Goal: Transaction & Acquisition: Obtain resource

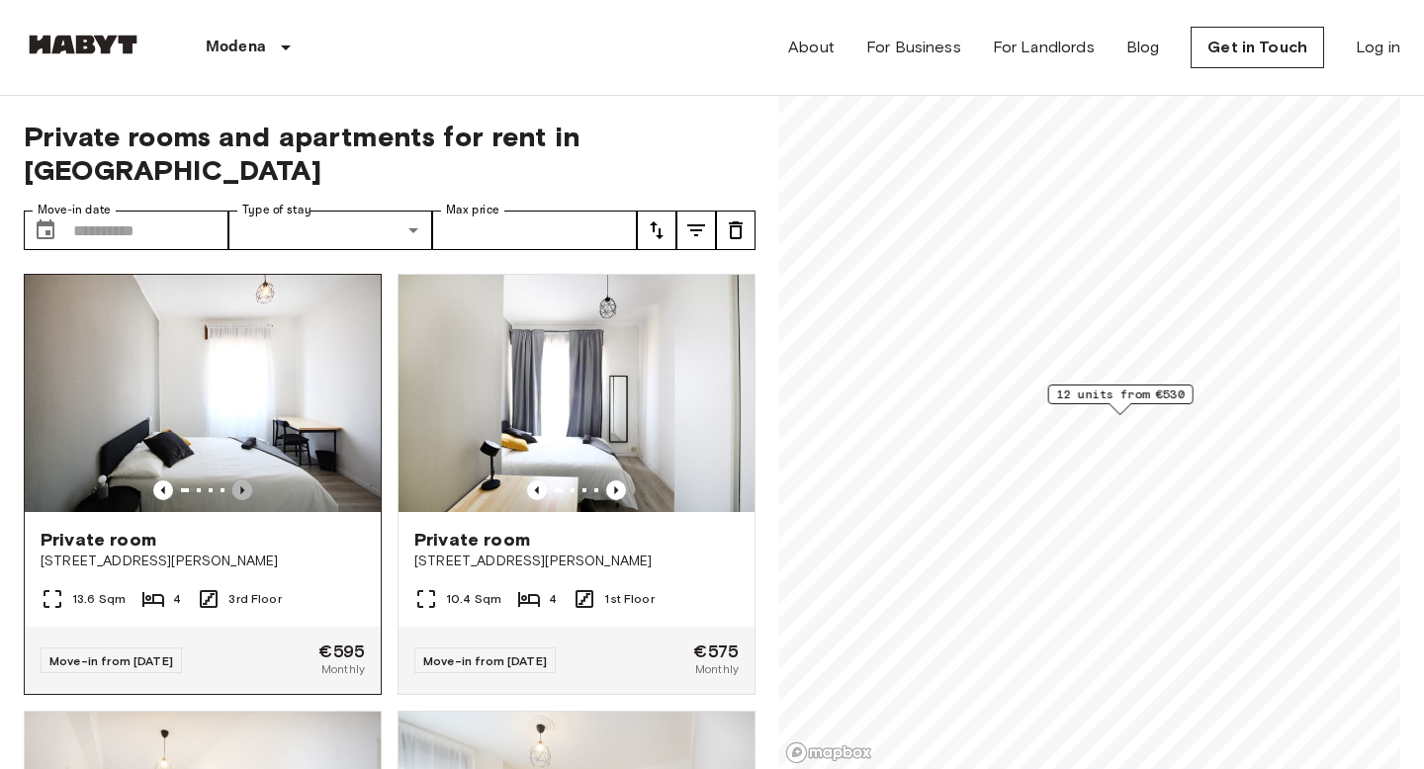
click at [244, 481] on icon "Previous image" at bounding box center [242, 491] width 20 height 20
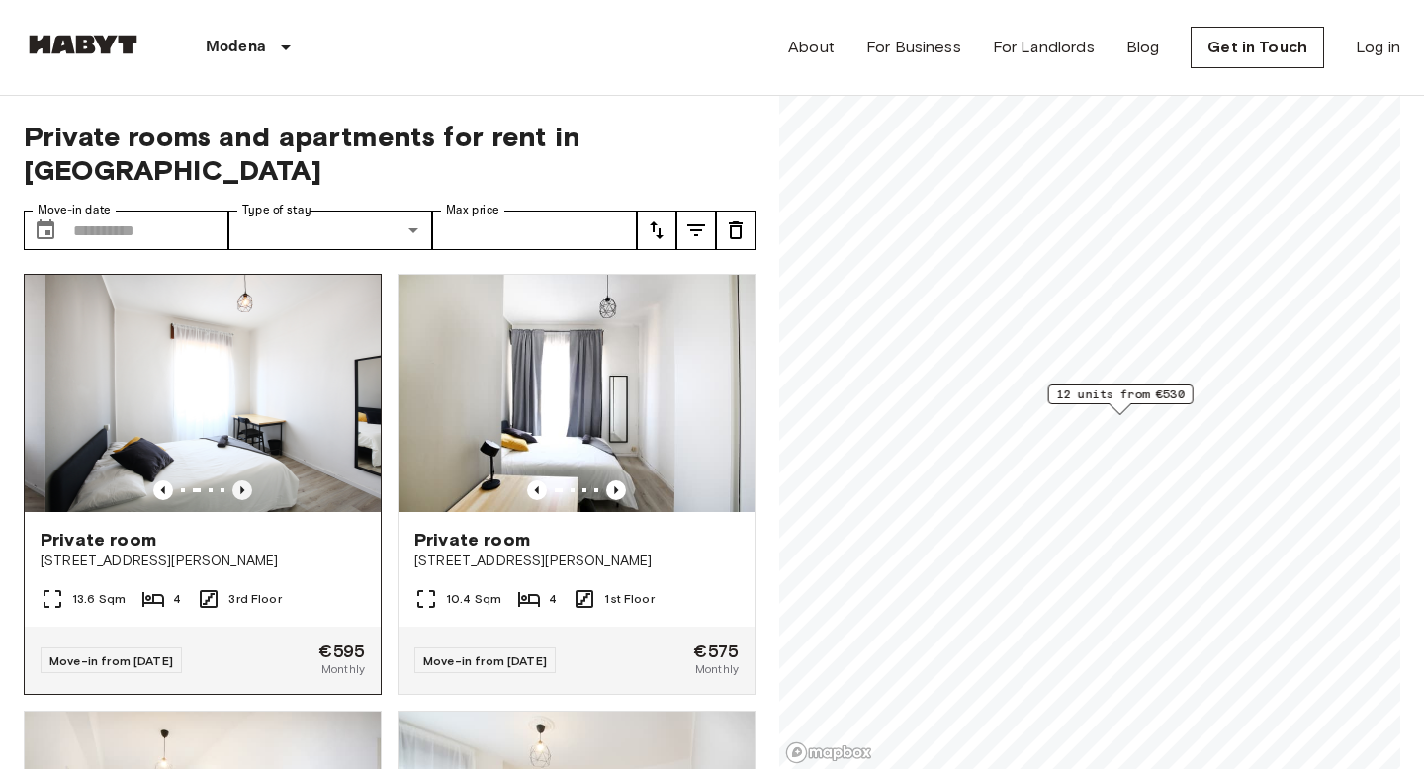
click at [244, 481] on icon "Previous image" at bounding box center [242, 491] width 20 height 20
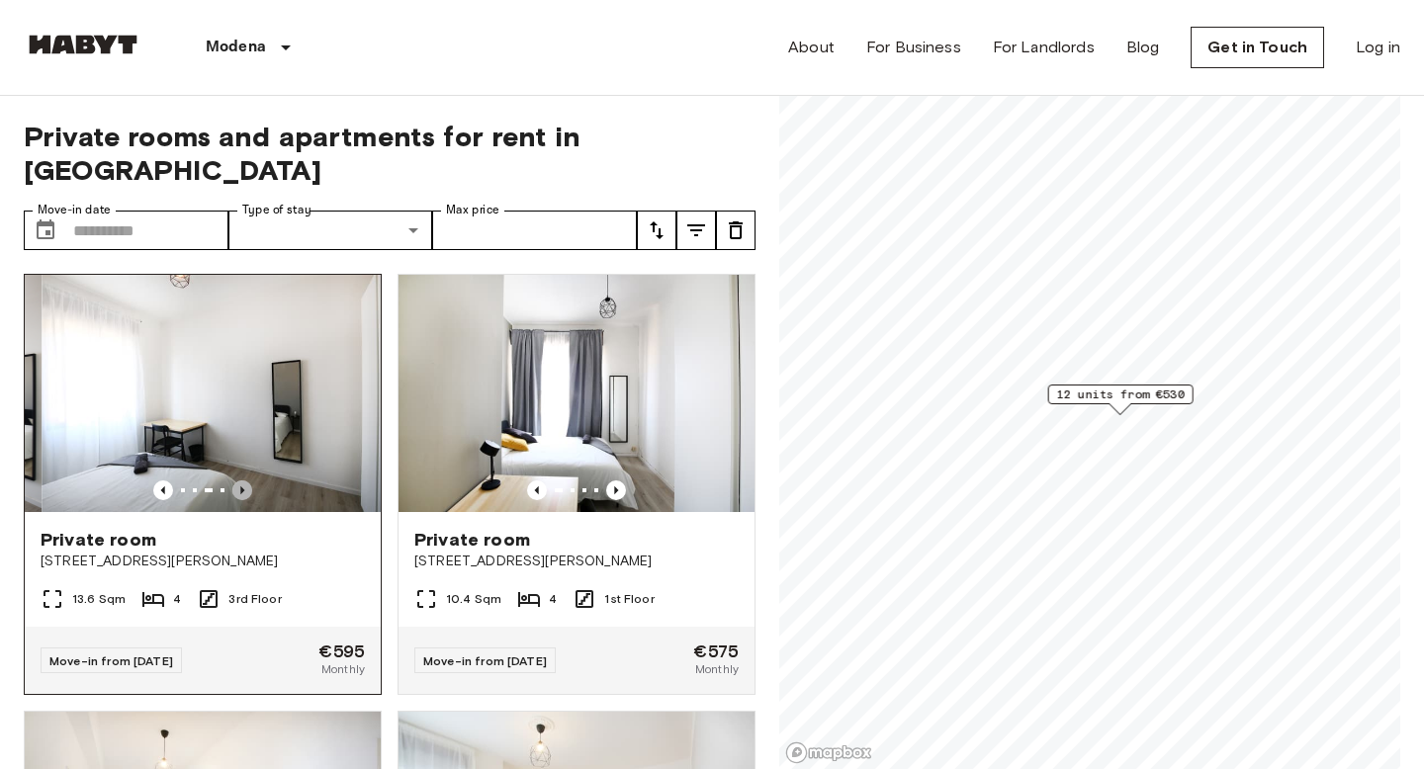
click at [244, 481] on icon "Previous image" at bounding box center [242, 491] width 20 height 20
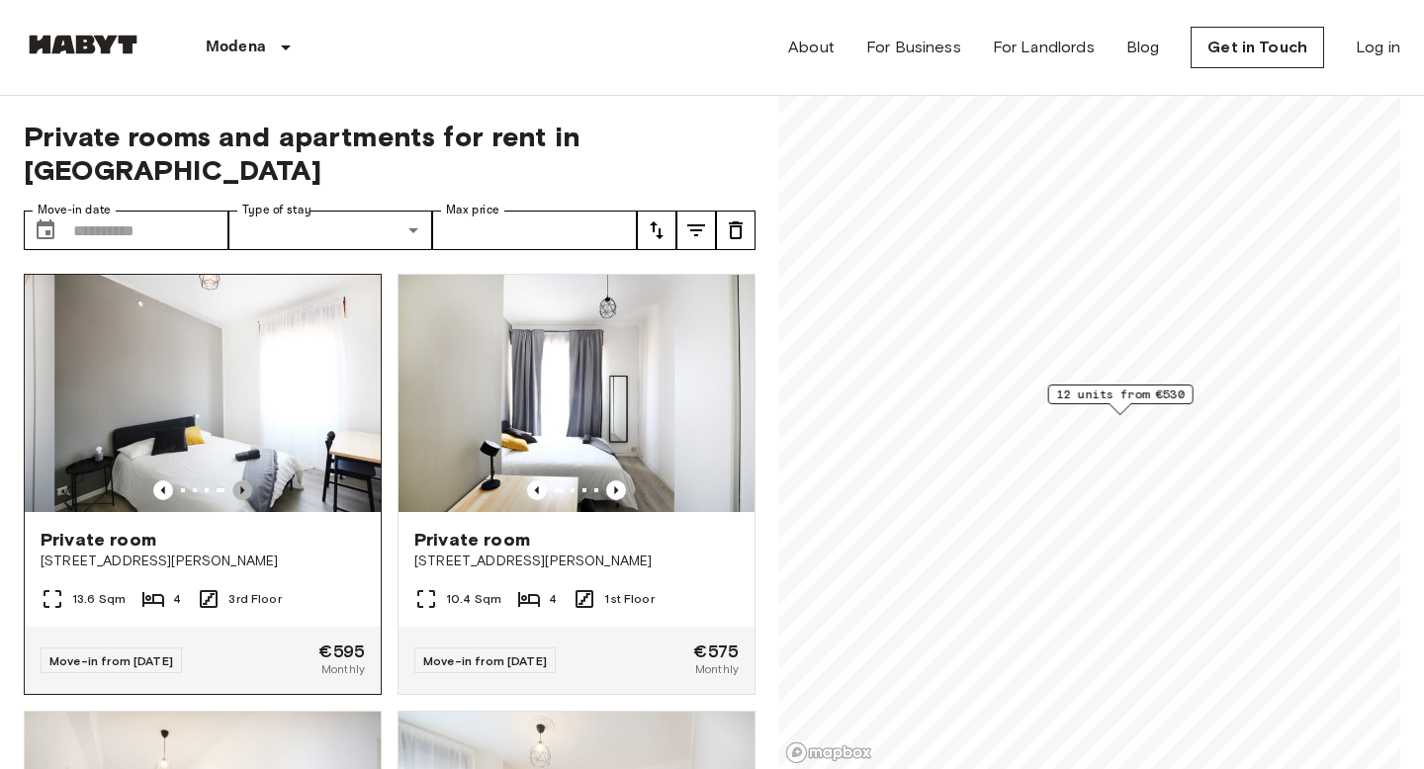
click at [244, 481] on icon "Previous image" at bounding box center [242, 491] width 20 height 20
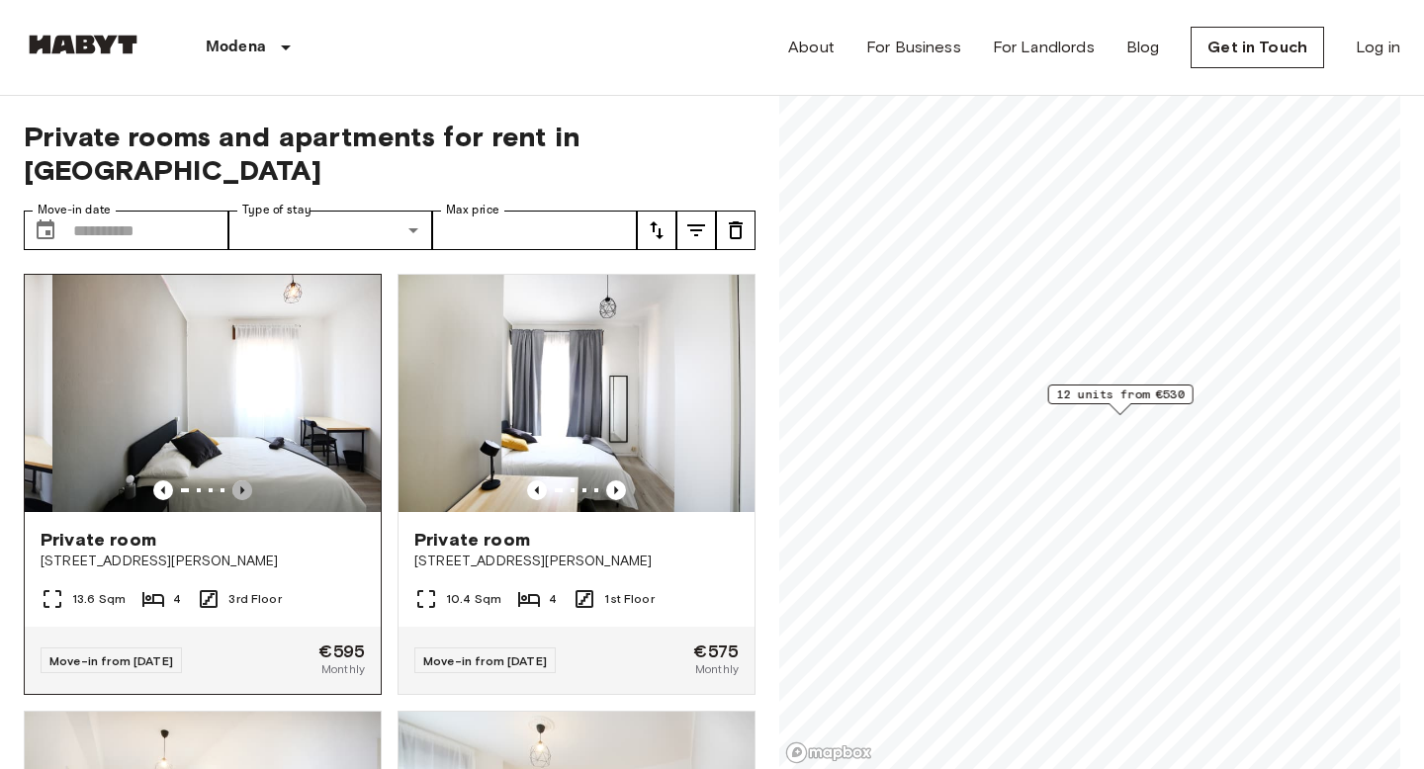
click at [244, 481] on icon "Previous image" at bounding box center [242, 491] width 20 height 20
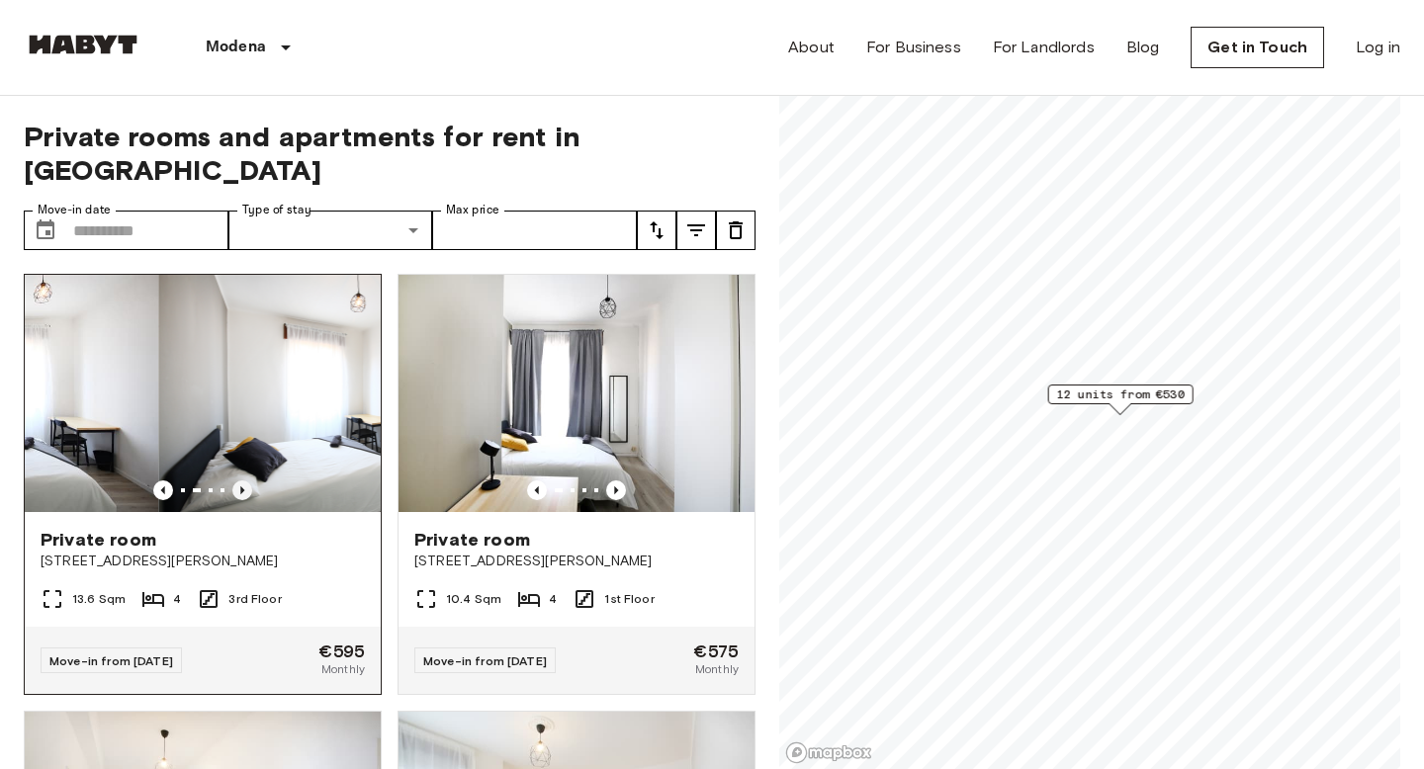
click at [244, 481] on icon "Previous image" at bounding box center [242, 491] width 20 height 20
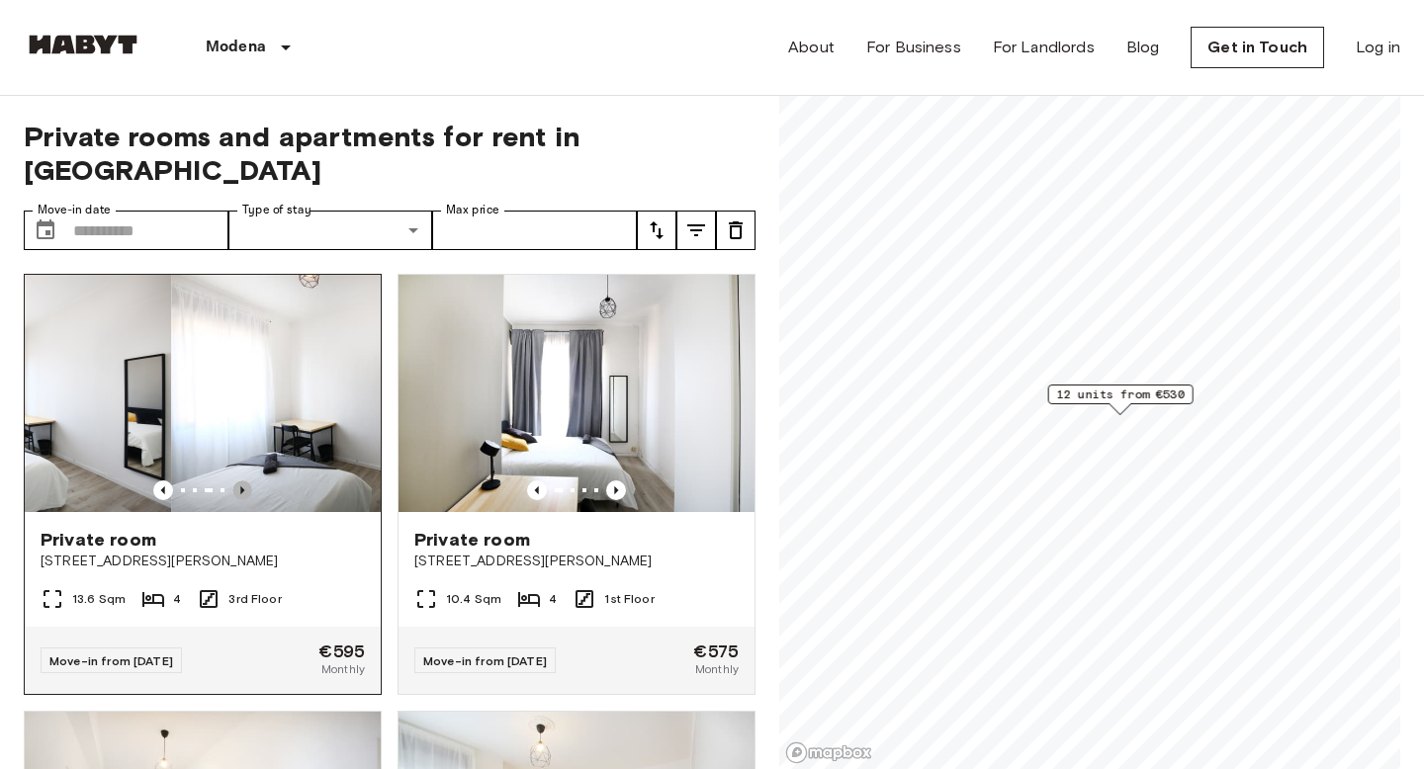
click at [244, 481] on icon "Previous image" at bounding box center [242, 491] width 20 height 20
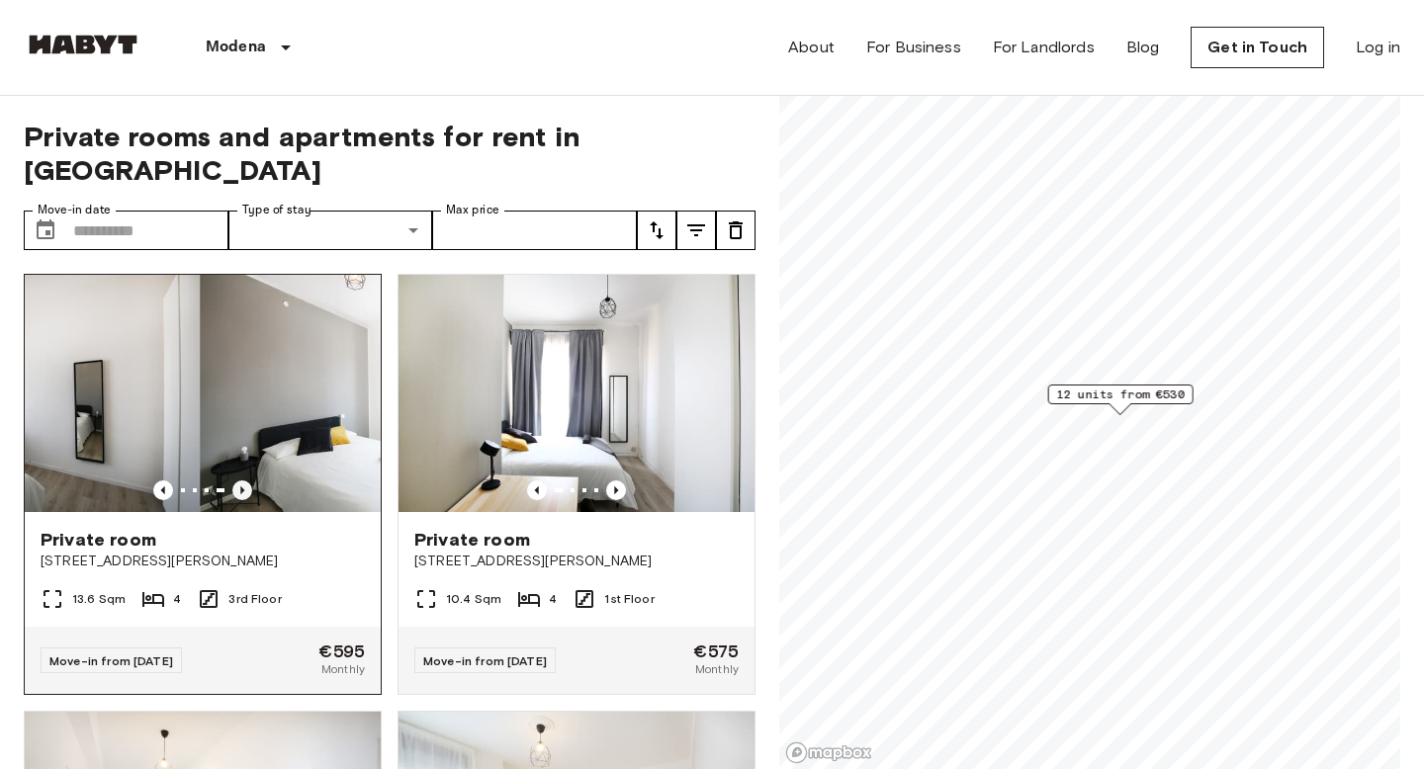
click at [244, 481] on icon "Previous image" at bounding box center [242, 491] width 20 height 20
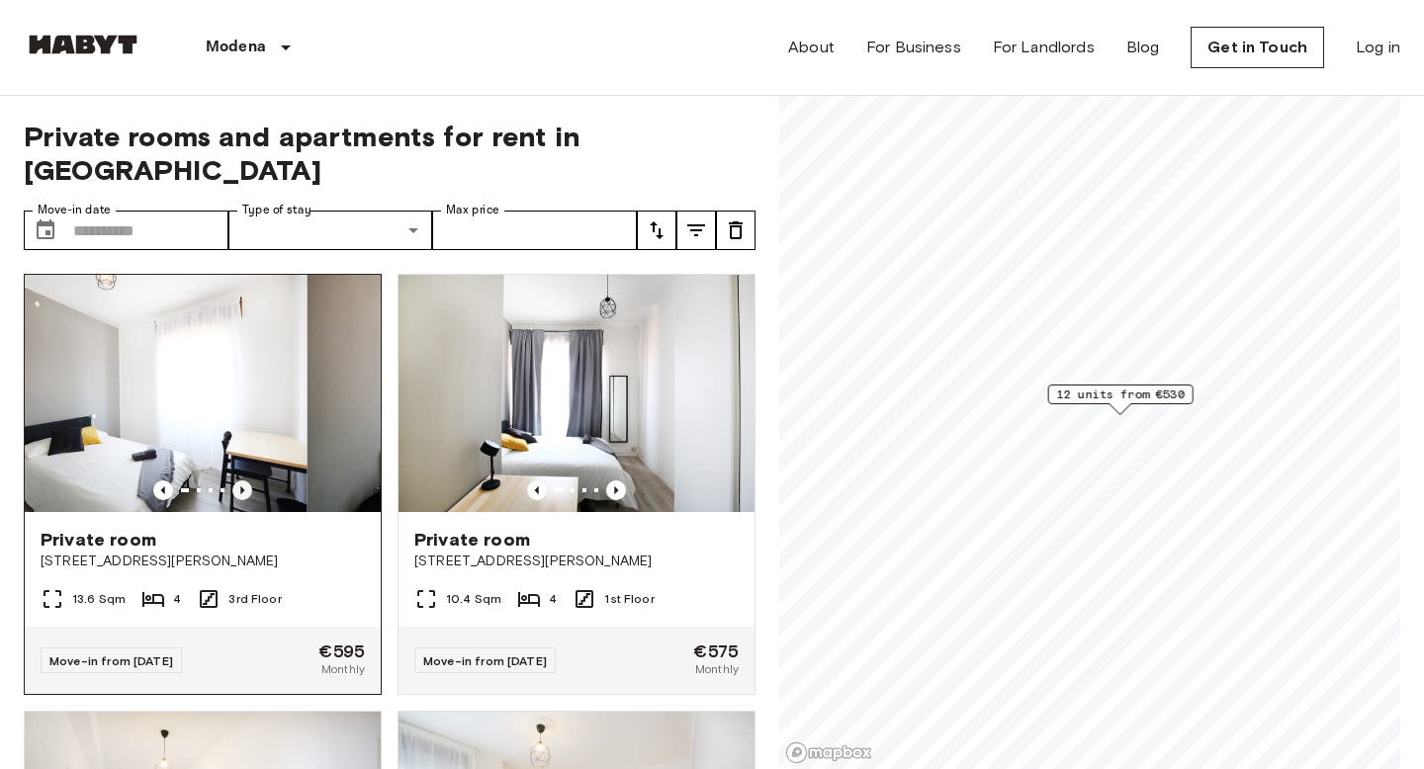
click at [244, 481] on icon "Previous image" at bounding box center [242, 491] width 20 height 20
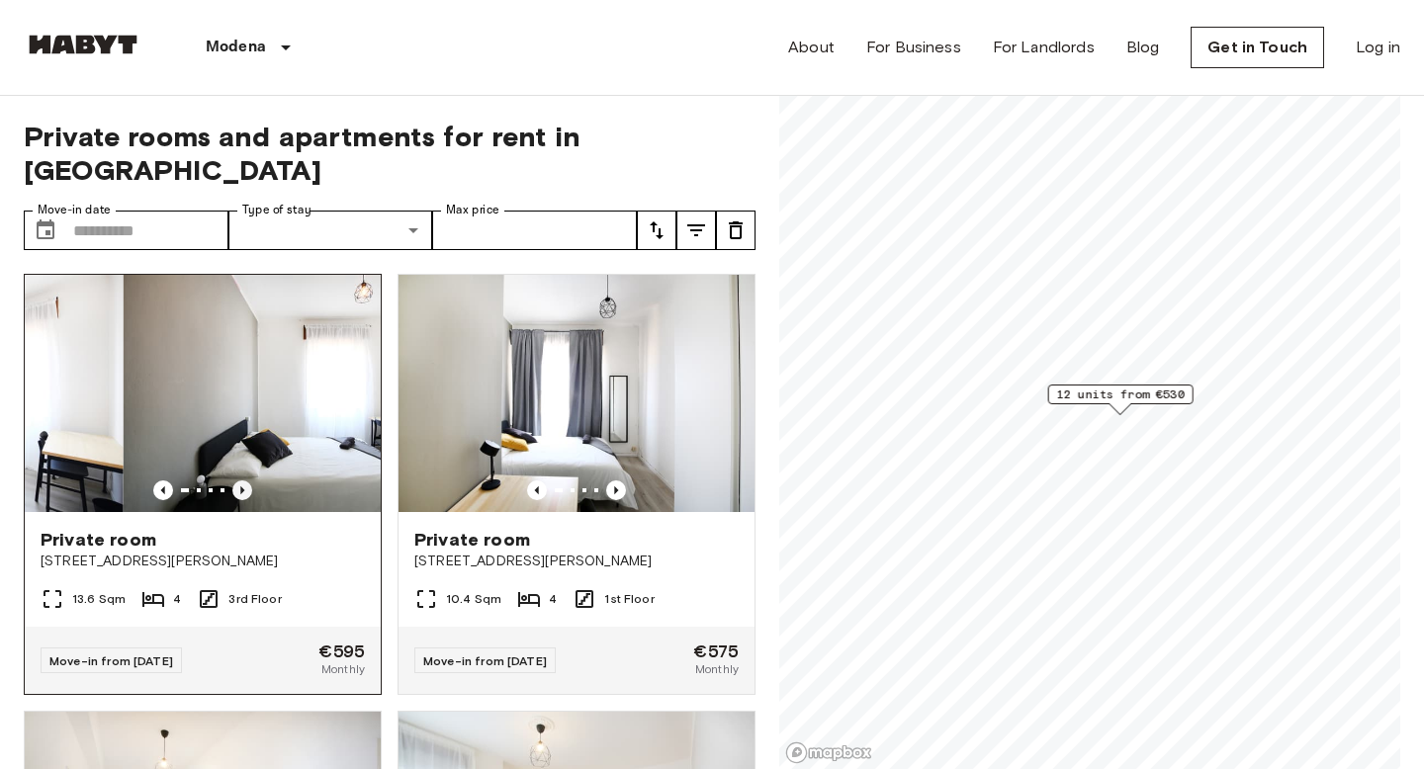
click at [244, 481] on icon "Previous image" at bounding box center [242, 491] width 20 height 20
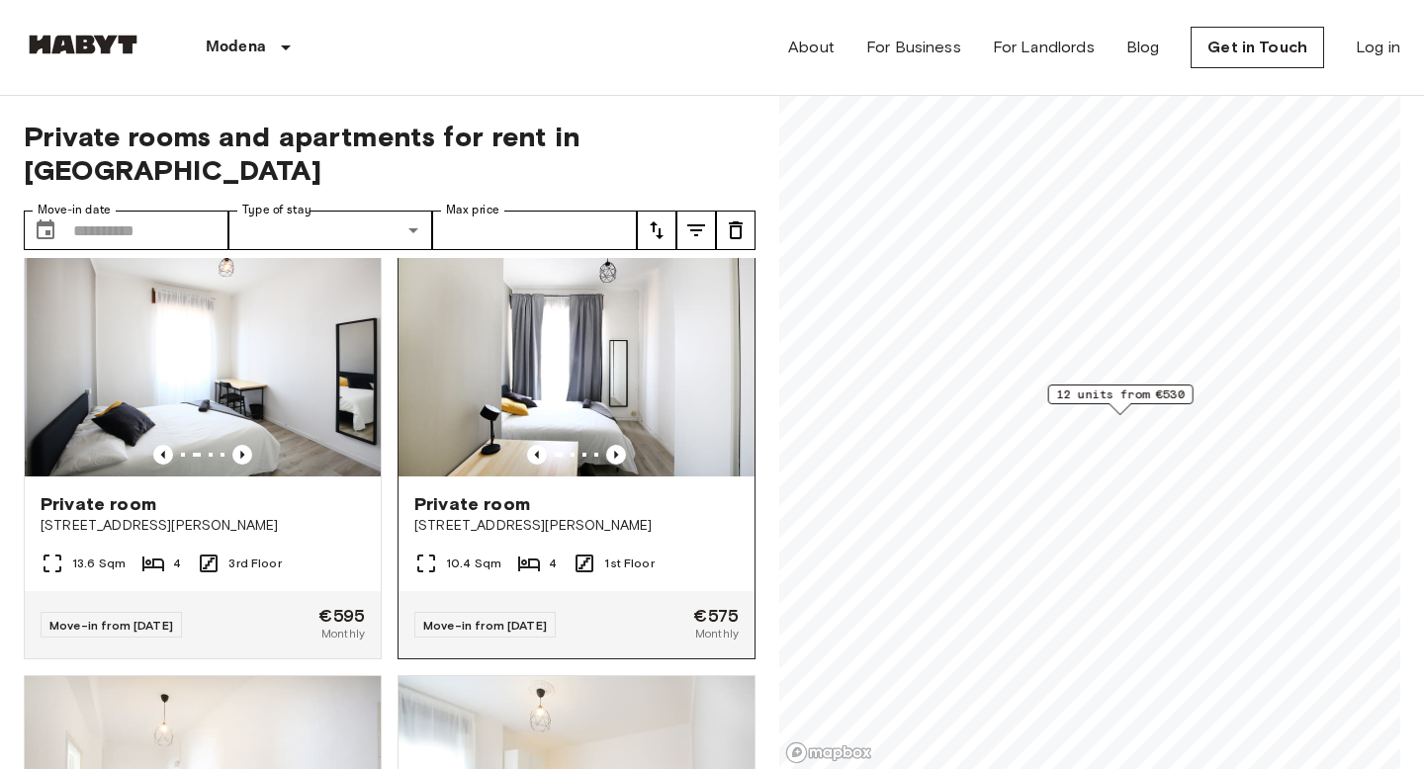
scroll to position [40, 0]
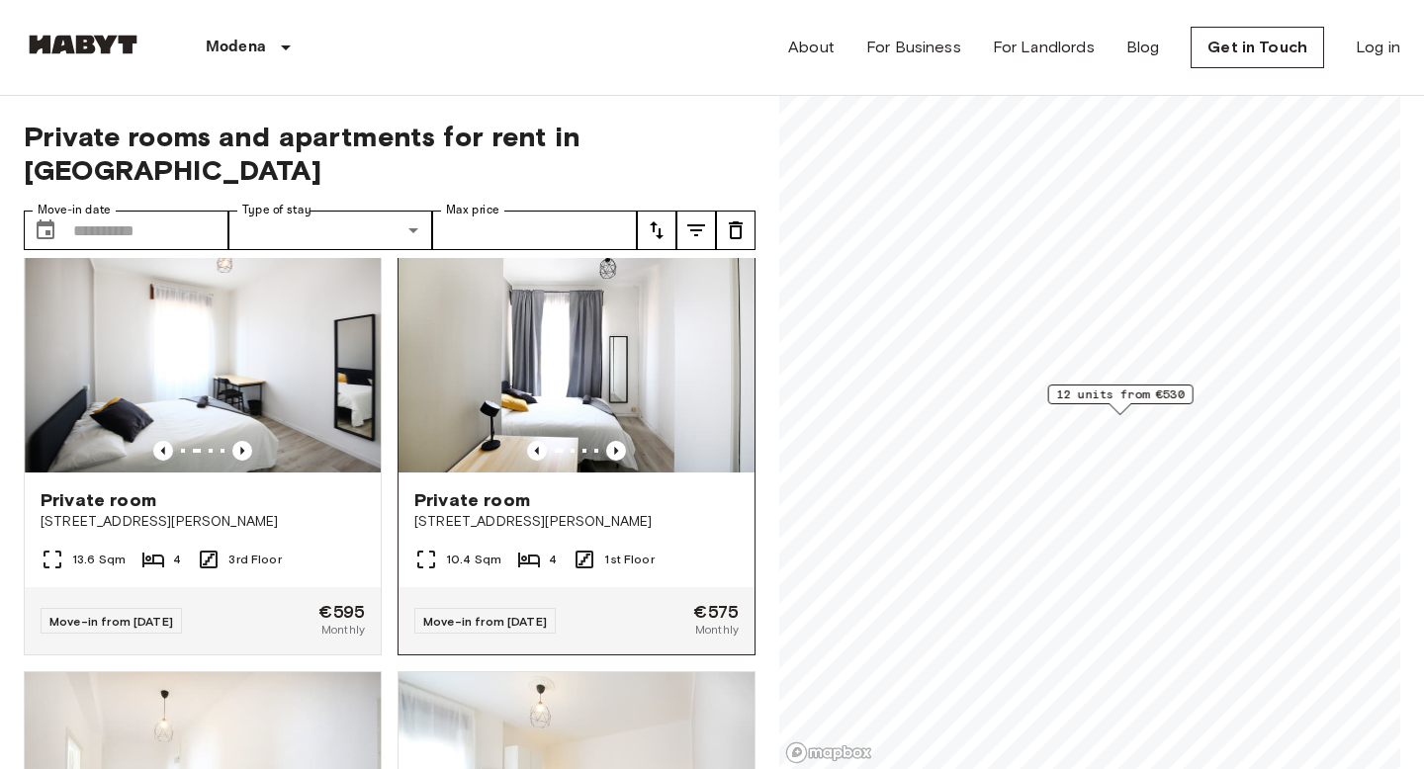
click at [616, 406] on img at bounding box center [577, 353] width 356 height 237
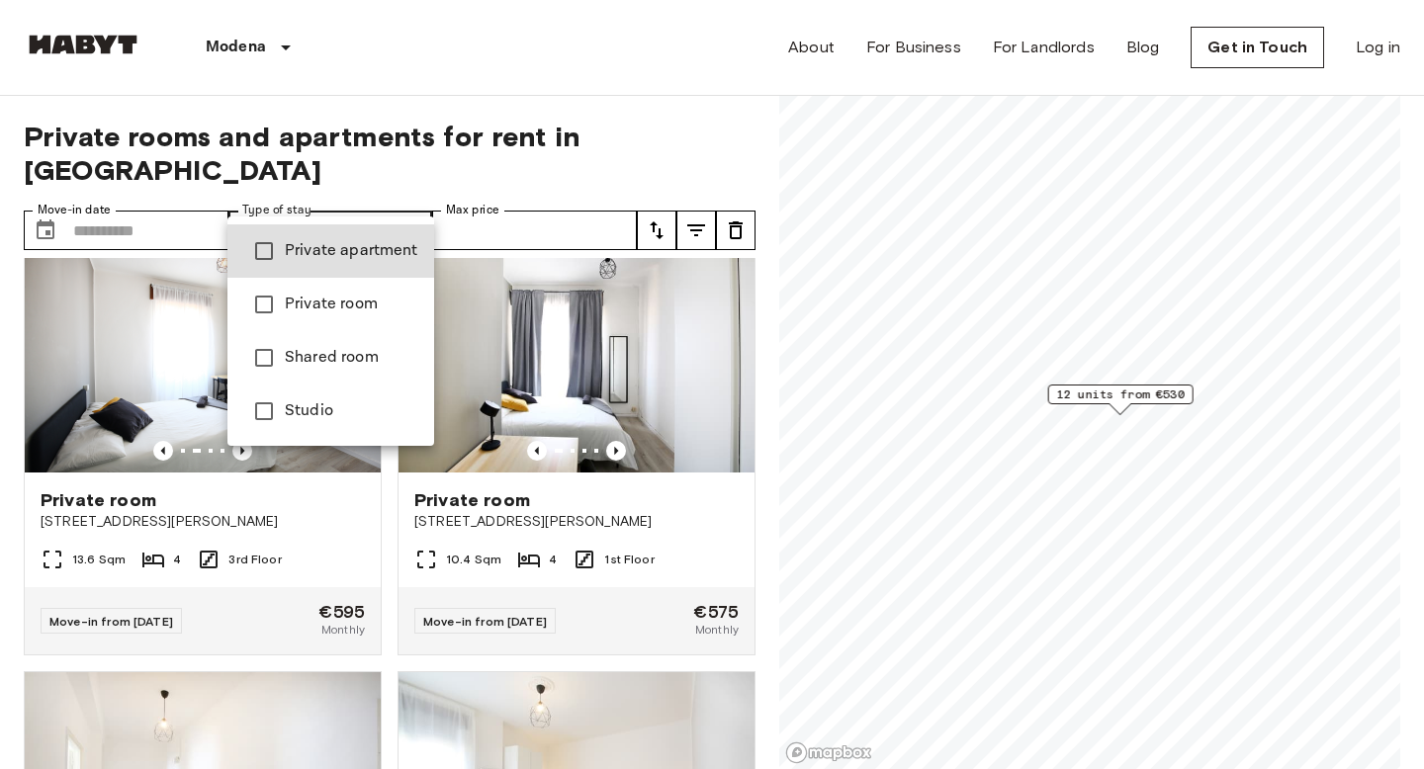
click at [355, 261] on span "Private apartment" at bounding box center [352, 251] width 134 height 24
type input "**********"
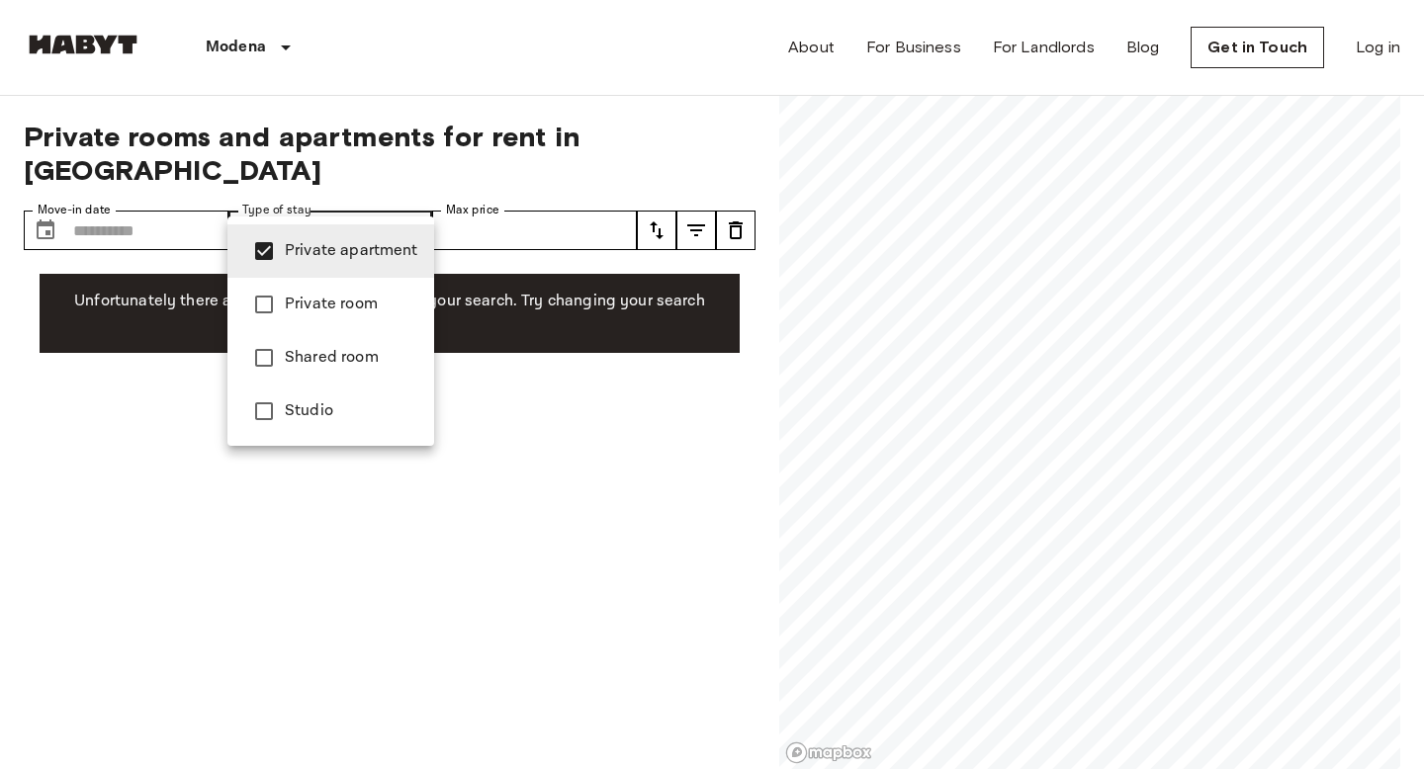
click at [198, 232] on div at bounding box center [712, 384] width 1424 height 769
